Goal: Task Accomplishment & Management: Manage account settings

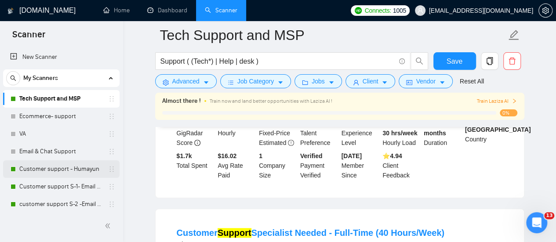
click at [64, 162] on link "Customer support - Humayun" at bounding box center [61, 170] width 84 height 18
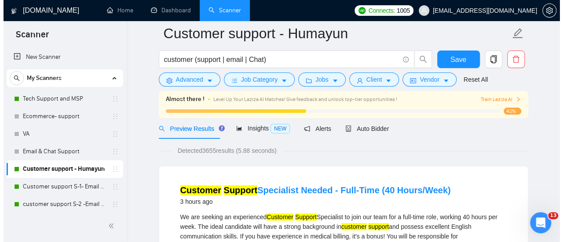
scroll to position [25, 0]
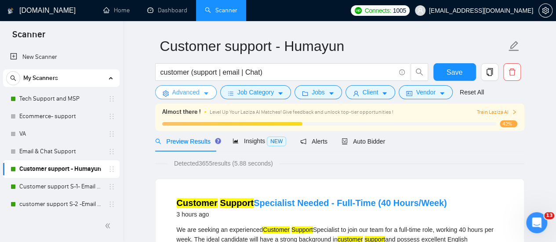
click at [189, 97] on span "Advanced" at bounding box center [185, 93] width 27 height 10
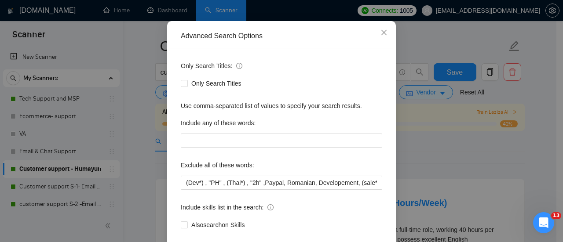
scroll to position [0, 0]
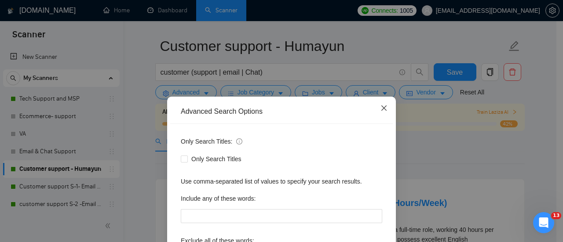
click at [380, 110] on icon "close" at bounding box center [383, 108] width 7 height 7
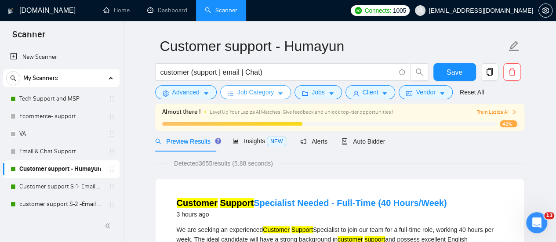
click at [271, 90] on span "Job Category" at bounding box center [255, 93] width 37 height 10
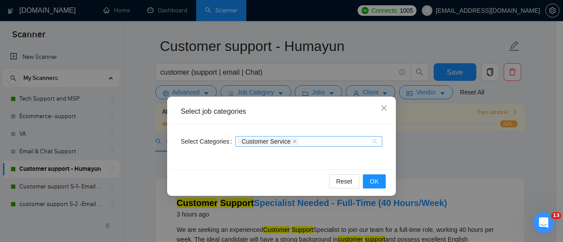
click at [376, 143] on div "Customer Service" at bounding box center [308, 141] width 147 height 11
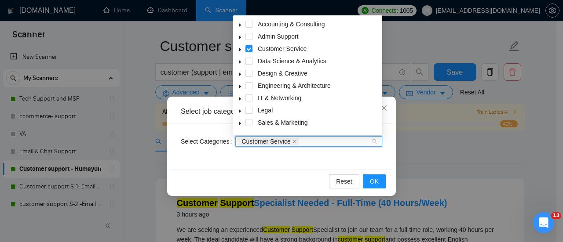
click at [242, 37] on icon "caret-down" at bounding box center [240, 37] width 4 height 4
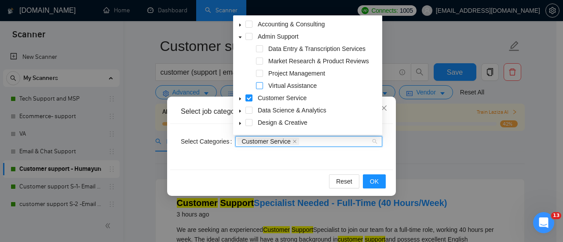
click at [260, 84] on span at bounding box center [259, 85] width 7 height 7
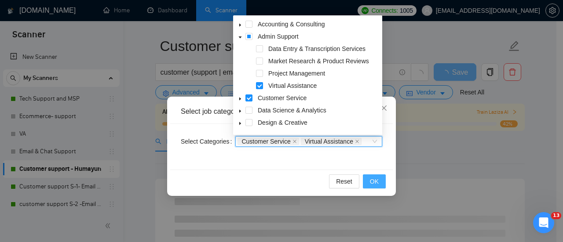
click at [382, 182] on button "OK" at bounding box center [374, 182] width 23 height 14
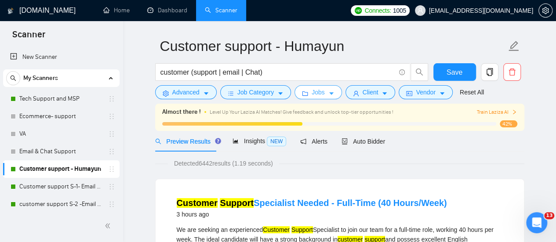
click at [323, 94] on button "Jobs" at bounding box center [318, 92] width 47 height 14
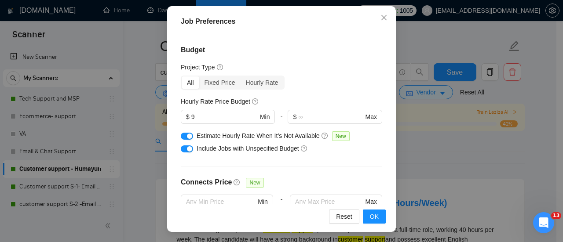
scroll to position [43, 0]
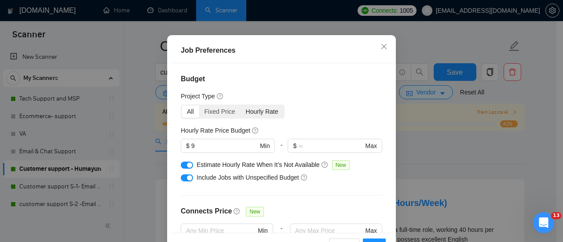
click at [250, 113] on div "Hourly Rate" at bounding box center [262, 112] width 43 height 12
click at [241, 106] on input "Hourly Rate" at bounding box center [241, 106] width 0 height 0
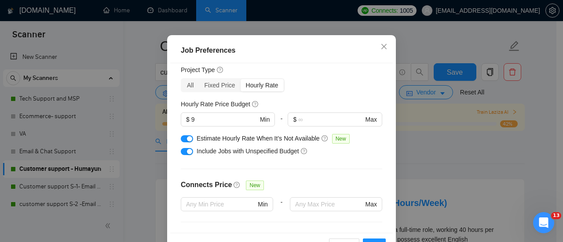
scroll to position [0, 0]
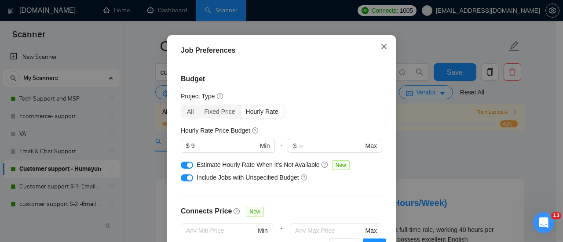
click at [376, 47] on span "Close" at bounding box center [384, 47] width 24 height 24
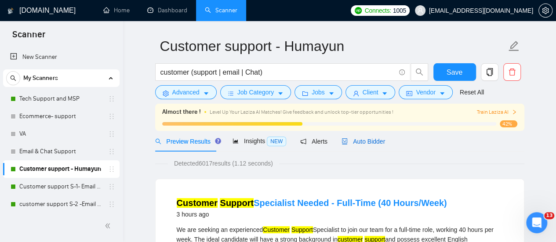
click at [361, 141] on span "Auto Bidder" at bounding box center [364, 141] width 44 height 7
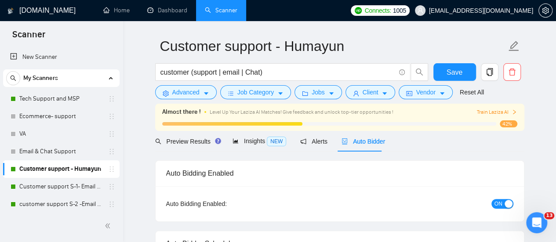
checkbox input "true"
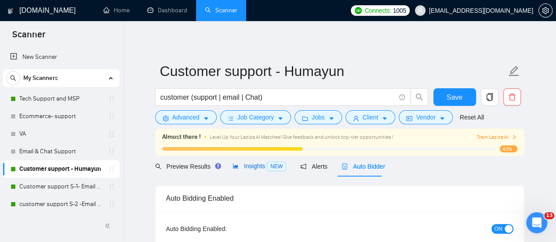
click at [247, 166] on span "Insights NEW" at bounding box center [260, 166] width 54 height 7
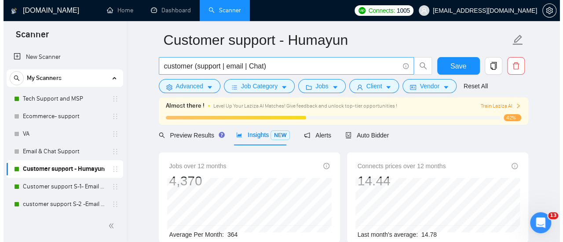
scroll to position [18, 0]
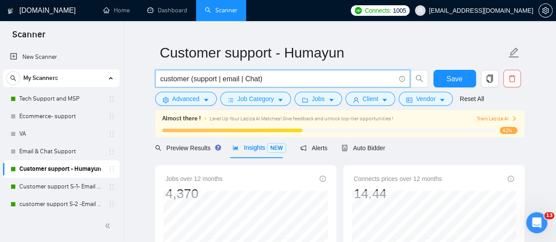
click at [290, 74] on input "customer (support | email | Chat)" at bounding box center [278, 78] width 235 height 11
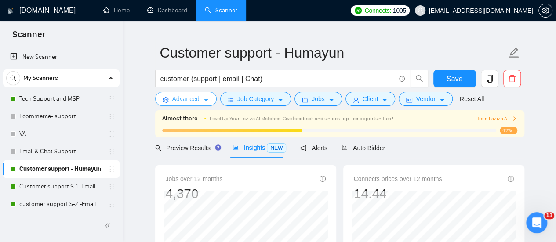
click at [197, 100] on span "Advanced" at bounding box center [185, 99] width 27 height 10
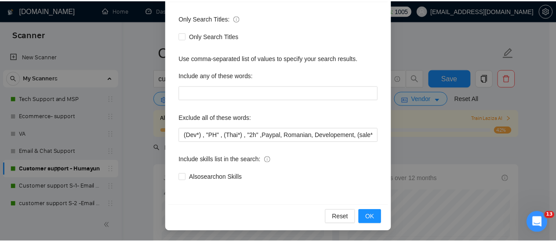
scroll to position [0, 0]
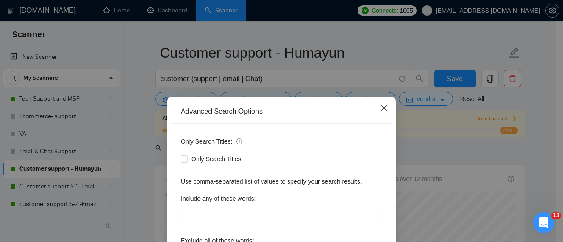
click at [386, 109] on span "Close" at bounding box center [384, 109] width 24 height 24
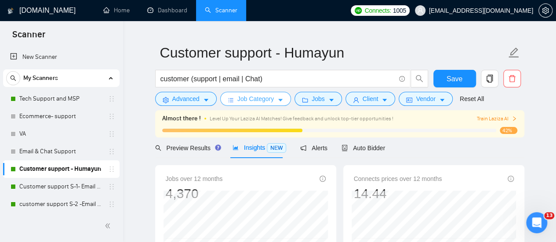
click at [263, 102] on span "Job Category" at bounding box center [255, 99] width 37 height 10
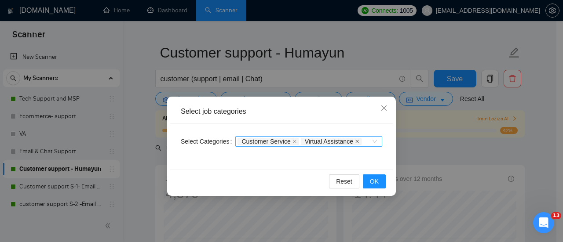
click at [355, 141] on icon "close" at bounding box center [357, 141] width 4 height 4
click at [381, 187] on button "OK" at bounding box center [374, 182] width 23 height 14
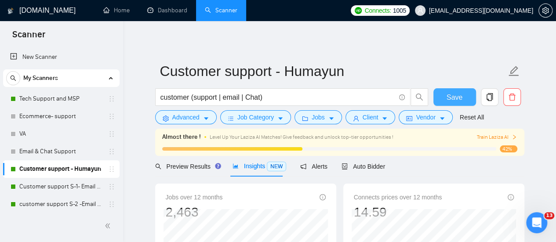
click at [455, 100] on span "Save" at bounding box center [455, 97] width 16 height 11
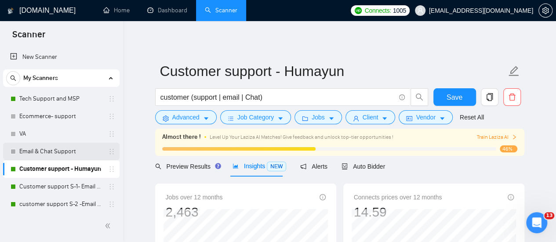
click at [55, 147] on link "Email & Chat Support" at bounding box center [61, 152] width 84 height 18
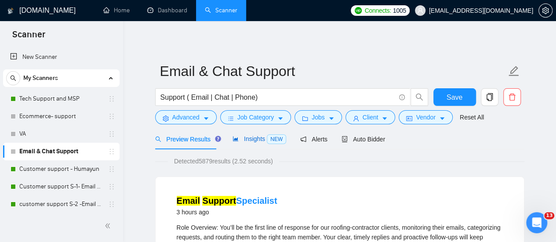
click at [249, 138] on span "Insights NEW" at bounding box center [260, 138] width 54 height 7
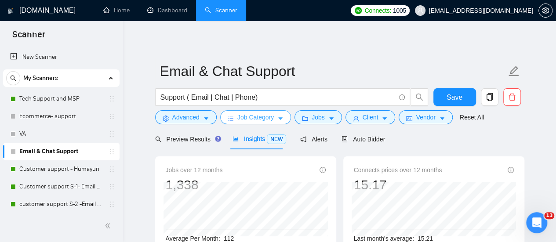
click at [264, 116] on span "Job Category" at bounding box center [255, 118] width 37 height 10
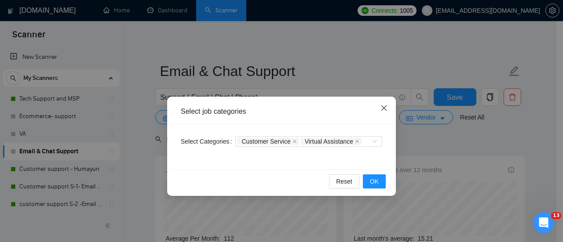
click at [385, 111] on icon "close" at bounding box center [383, 108] width 7 height 7
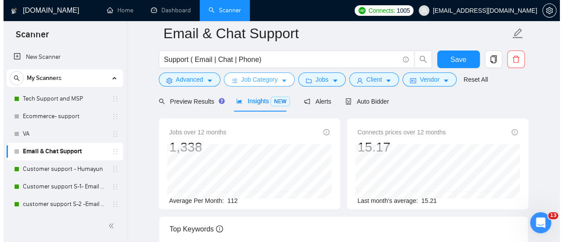
scroll to position [24, 0]
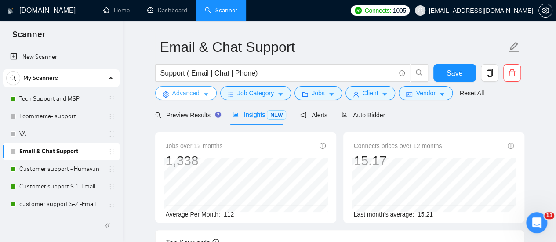
click at [207, 94] on icon "caret-down" at bounding box center [206, 95] width 4 height 3
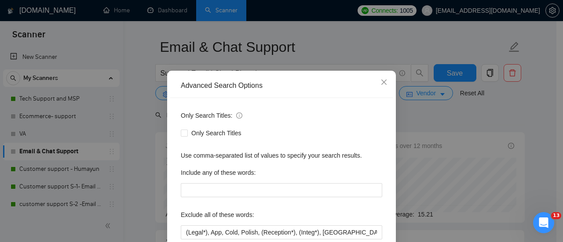
scroll to position [26, 0]
click at [373, 84] on span "Close" at bounding box center [384, 82] width 24 height 24
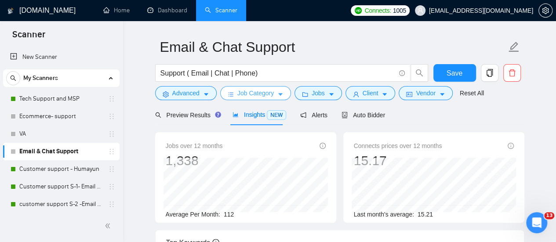
click at [257, 95] on span "Job Category" at bounding box center [255, 93] width 37 height 10
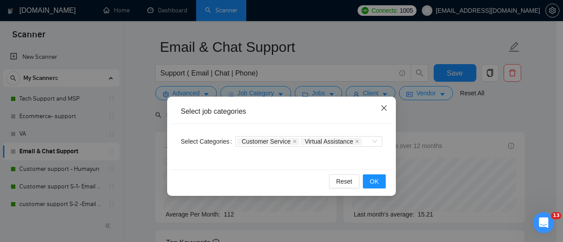
click at [383, 108] on icon "close" at bounding box center [383, 108] width 5 height 5
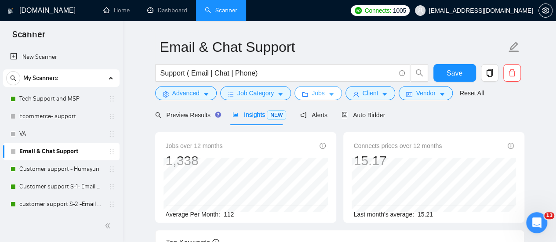
click at [307, 89] on button "Jobs" at bounding box center [318, 93] width 47 height 14
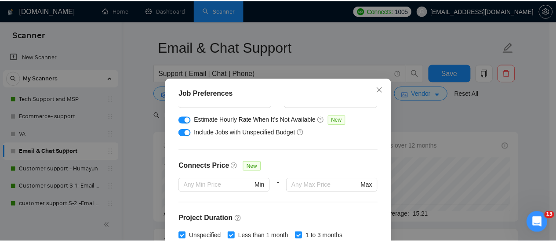
scroll to position [91, 0]
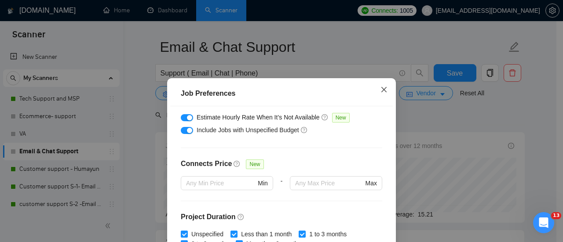
click at [381, 90] on icon "close" at bounding box center [383, 89] width 5 height 5
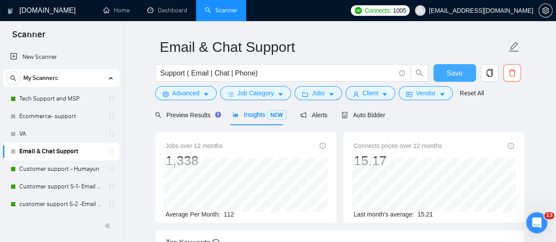
click at [457, 73] on span "Save" at bounding box center [455, 73] width 16 height 11
click at [365, 112] on span "Auto Bidder" at bounding box center [364, 115] width 44 height 7
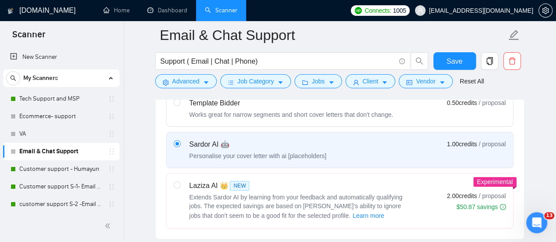
scroll to position [308, 0]
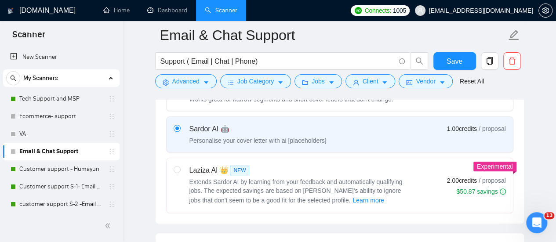
click at [393, 183] on span "Extends Sardor AI by learning from your feedback and automatically qualifying j…" at bounding box center [296, 192] width 213 height 26
click at [180, 172] on input "radio" at bounding box center [177, 169] width 6 height 6
radio input "true"
radio input "false"
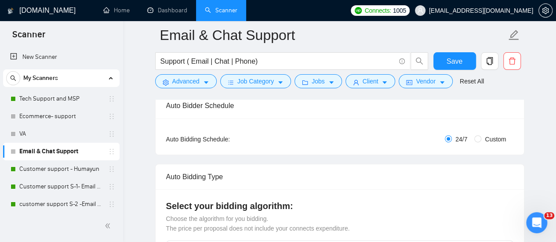
scroll to position [65, 0]
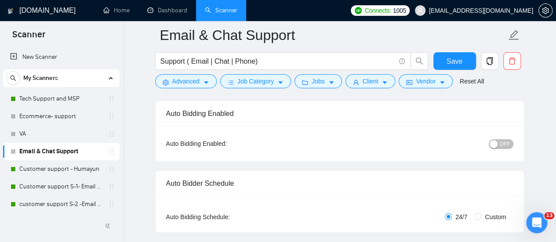
click at [507, 161] on div "Auto Bidding Enabled: OFF" at bounding box center [340, 143] width 369 height 35
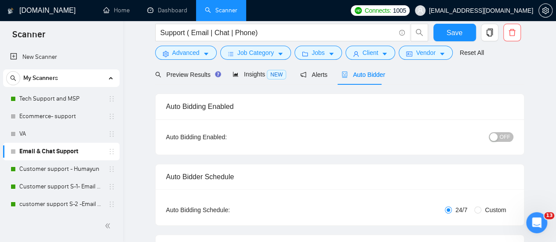
scroll to position [0, 0]
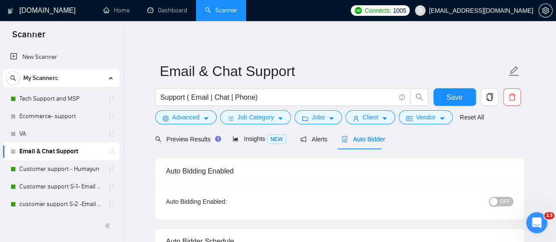
click at [499, 205] on button "OFF" at bounding box center [501, 202] width 25 height 10
click at [456, 92] on span "Save" at bounding box center [455, 97] width 16 height 11
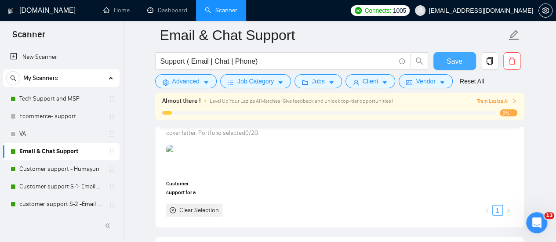
scroll to position [842, 0]
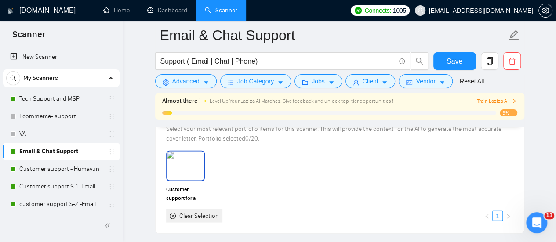
click at [204, 174] on div at bounding box center [185, 166] width 39 height 31
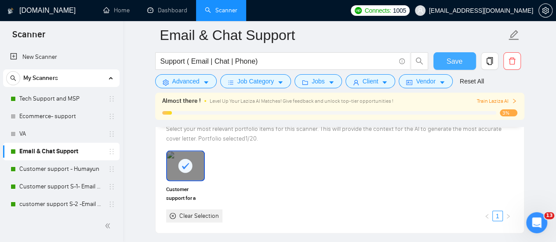
click at [461, 59] on span "Save" at bounding box center [455, 61] width 16 height 11
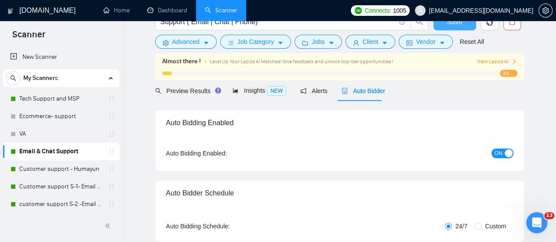
scroll to position [0, 0]
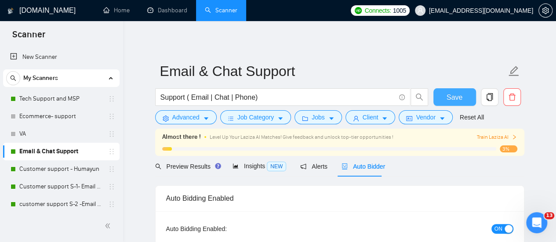
click at [456, 89] on button "Save" at bounding box center [455, 97] width 43 height 18
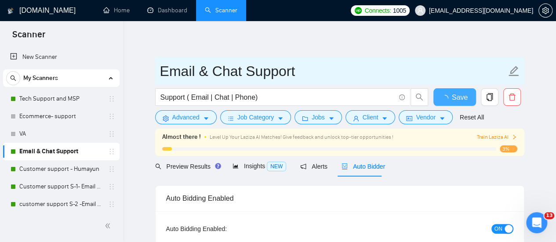
checkbox input "true"
